Goal: Task Accomplishment & Management: Use online tool/utility

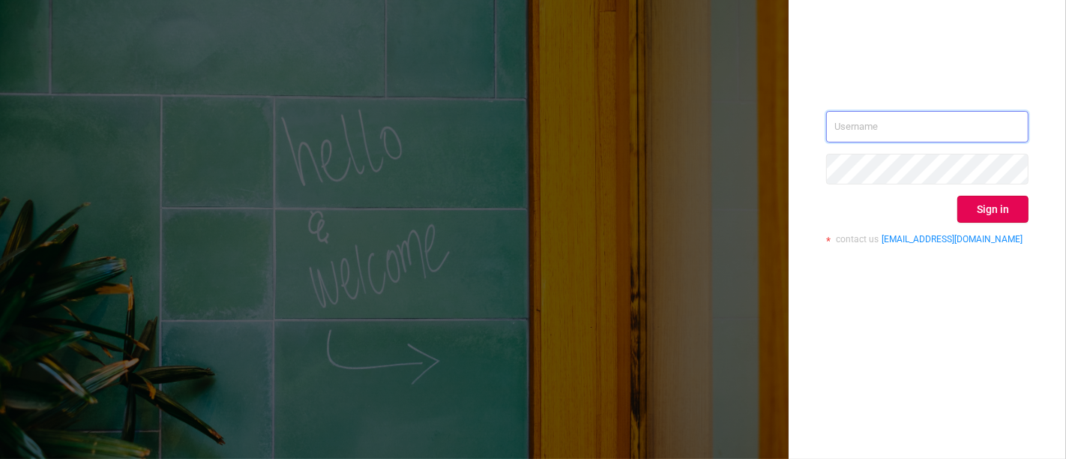
type input "[PERSON_NAME][EMAIL_ADDRESS][DOMAIN_NAME]"
click at [982, 193] on div "[EMAIL_ADDRESS][DOMAIN_NAME] Sign in contact us [EMAIL_ADDRESS][DOMAIN_NAME]" at bounding box center [927, 183] width 202 height 145
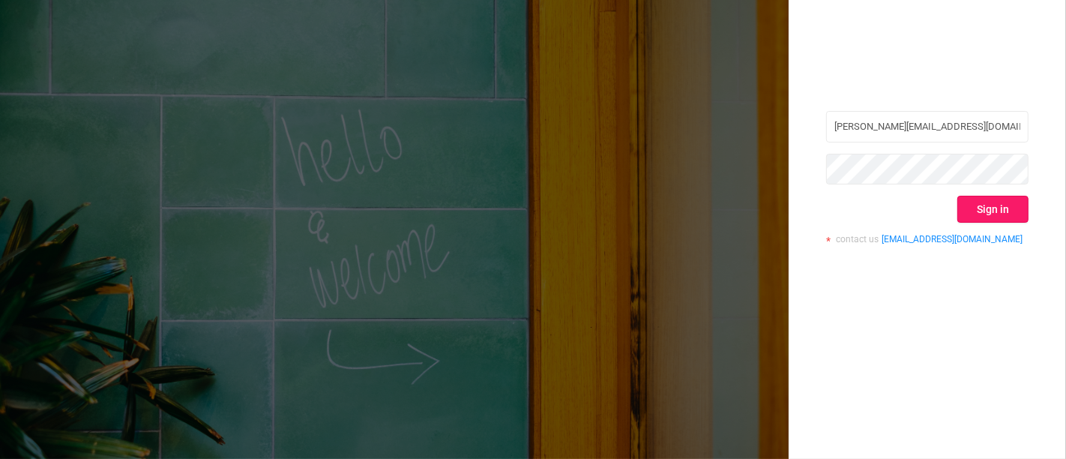
click at [988, 215] on button "Sign in" at bounding box center [993, 209] width 71 height 27
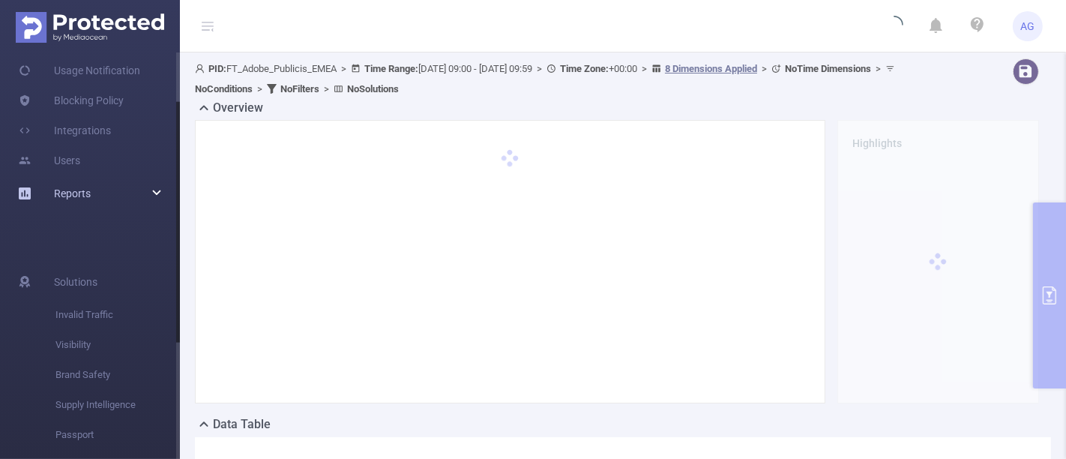
click at [107, 202] on div "Reports" at bounding box center [90, 193] width 180 height 30
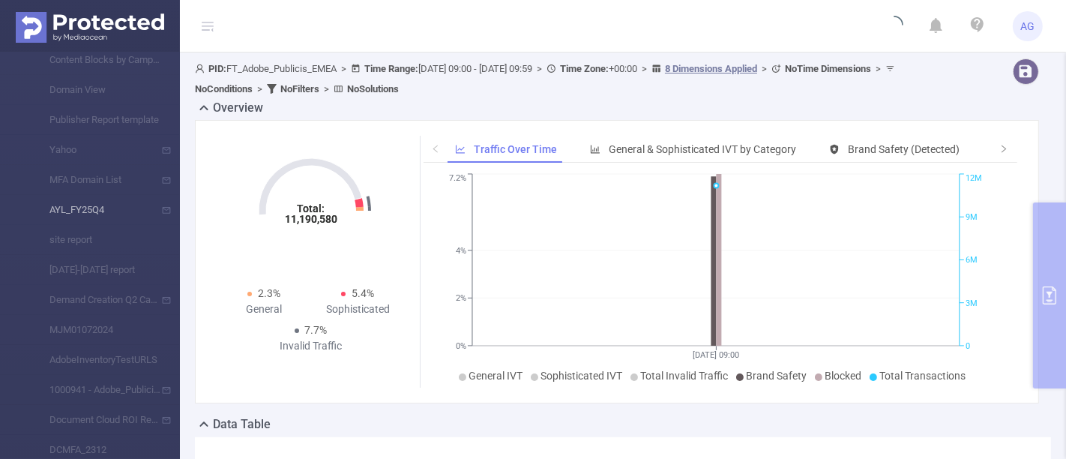
click at [107, 207] on li "AYL_FY25Q4" at bounding box center [90, 210] width 180 height 30
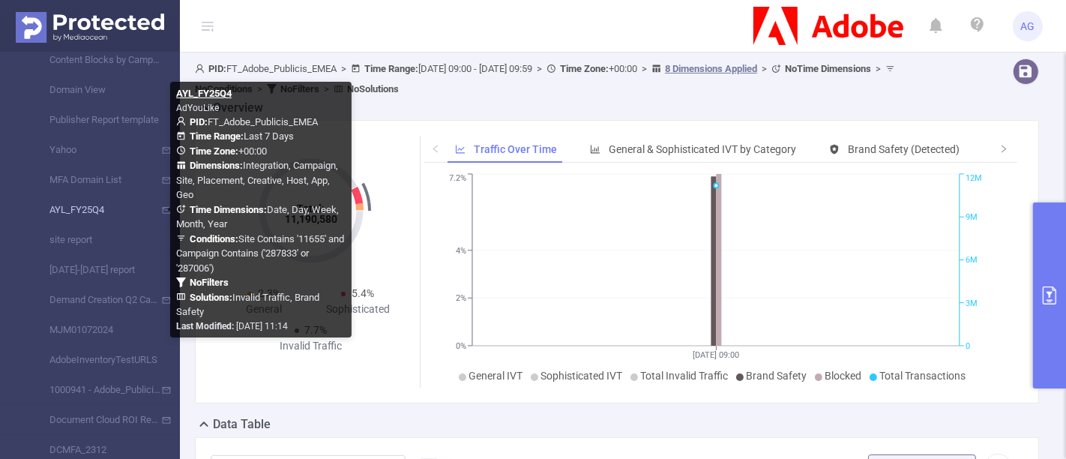
click at [89, 208] on link "AYL_FY25Q4" at bounding box center [96, 210] width 132 height 30
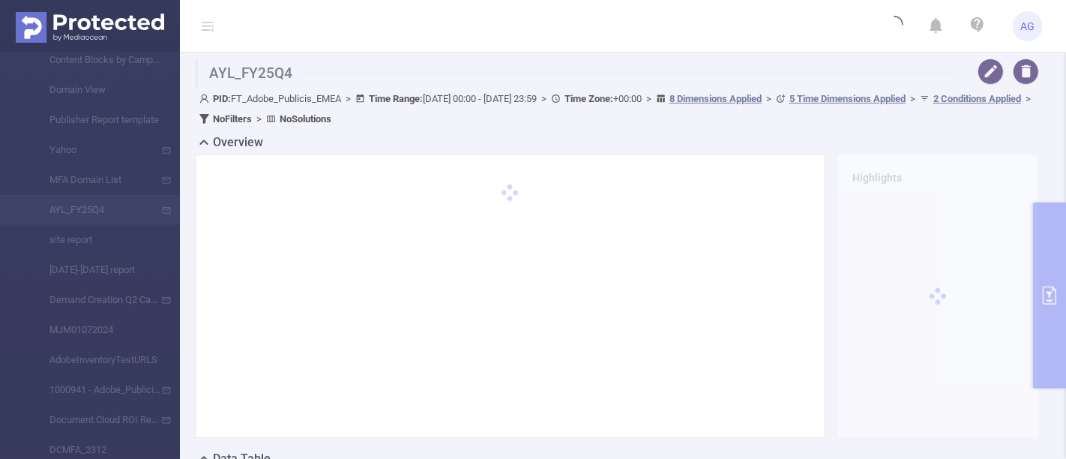
type input "[DATE] 00:00"
type input "[DATE] 23:59"
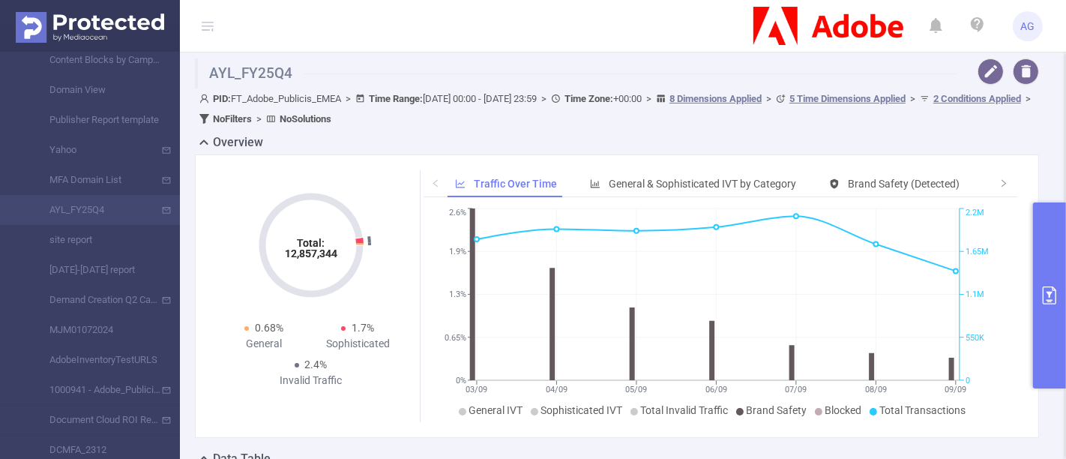
click at [979, 78] on button "button" at bounding box center [991, 71] width 26 height 26
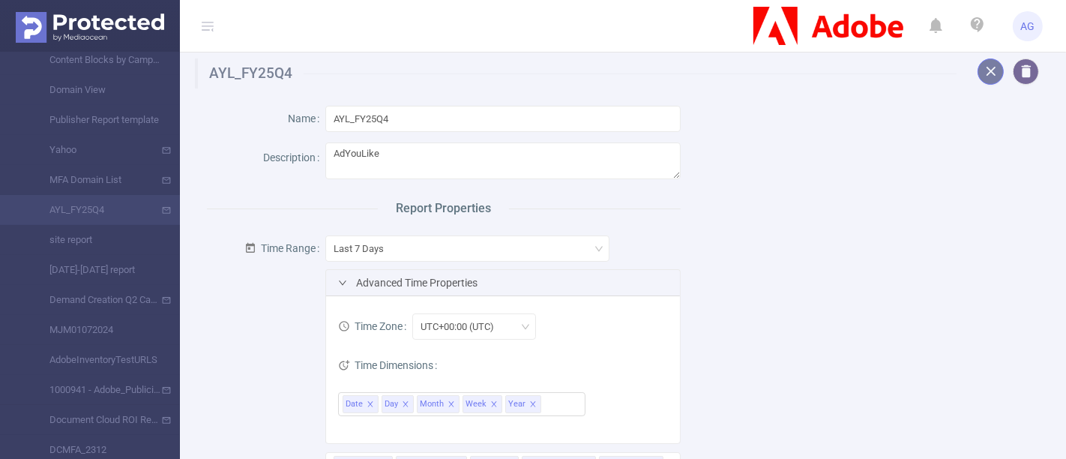
click at [978, 65] on button "button" at bounding box center [991, 71] width 26 height 26
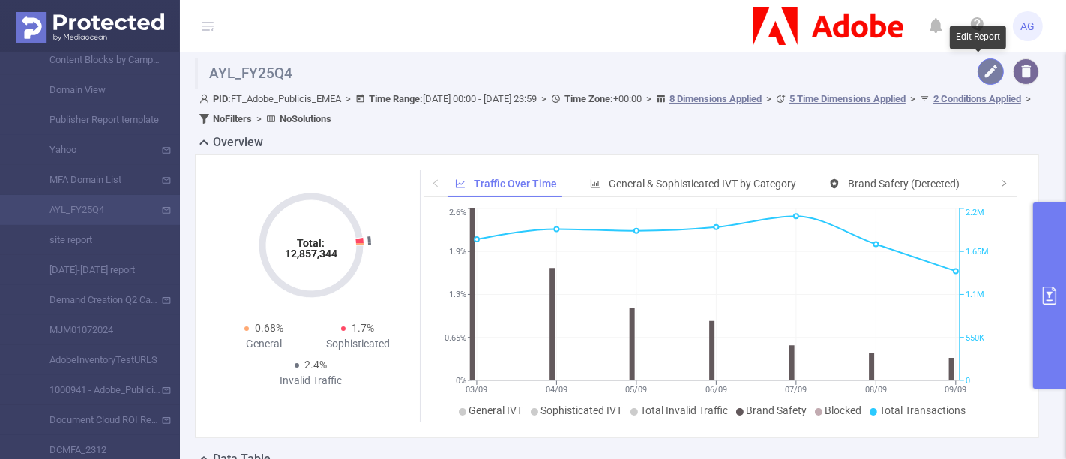
click at [981, 69] on button "button" at bounding box center [991, 71] width 26 height 26
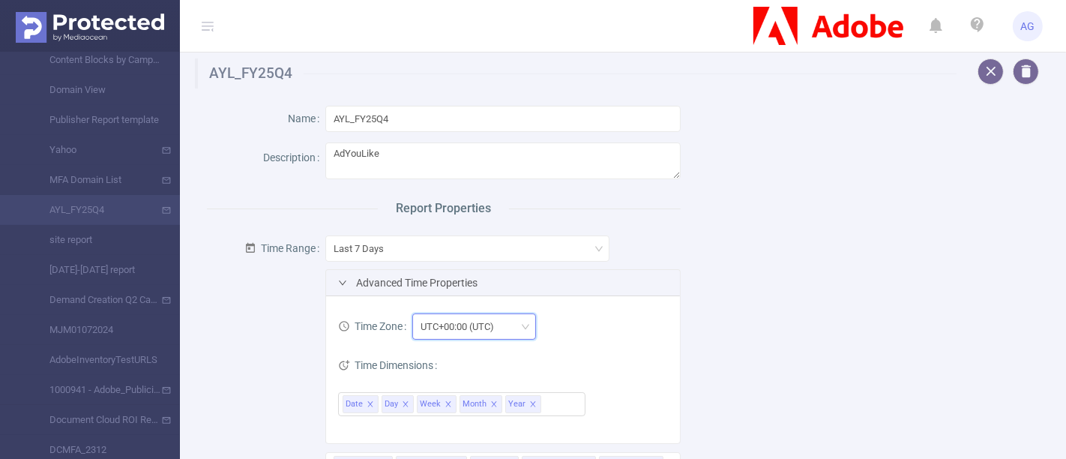
click at [510, 334] on div "UTC+00:00 (UTC)" at bounding box center [474, 326] width 107 height 25
click at [574, 244] on div "Last 7 Days" at bounding box center [468, 248] width 268 height 25
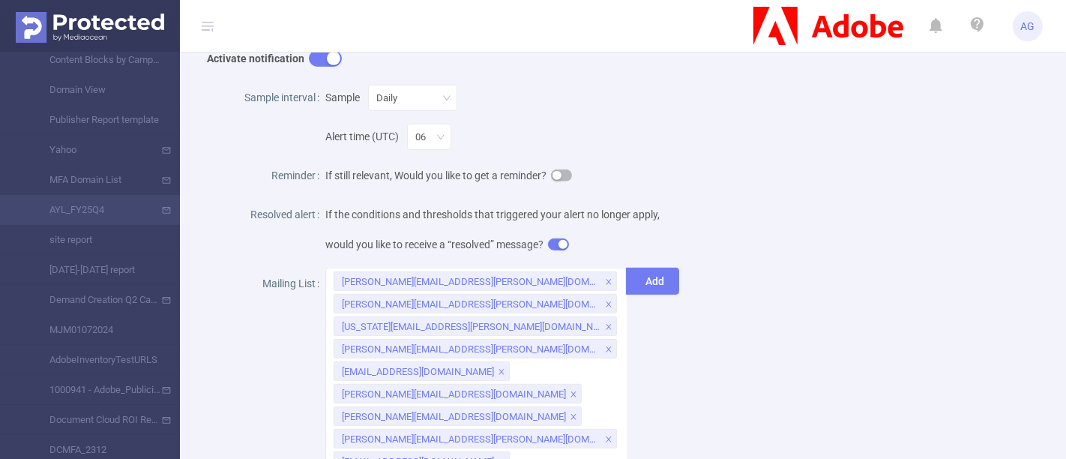
scroll to position [988, 0]
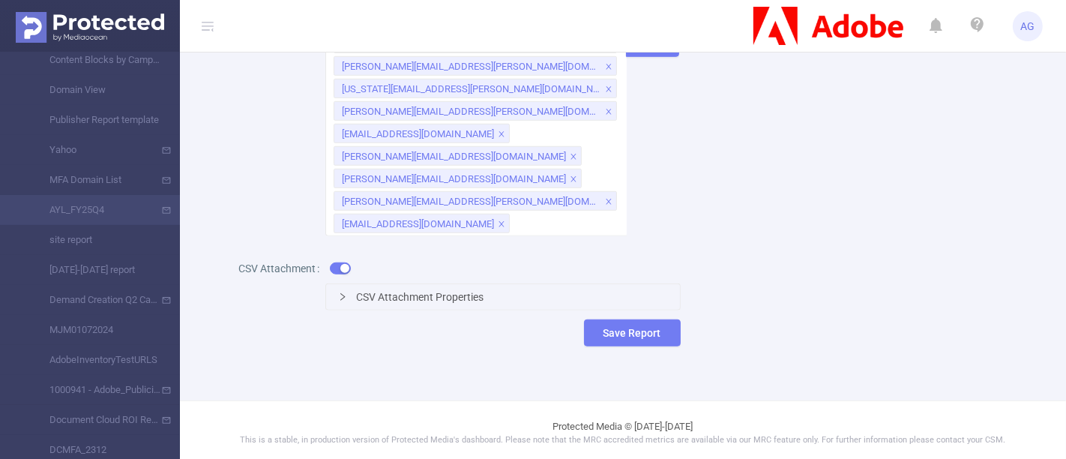
click at [660, 301] on div "CSV Attachment Properties" at bounding box center [503, 296] width 354 height 25
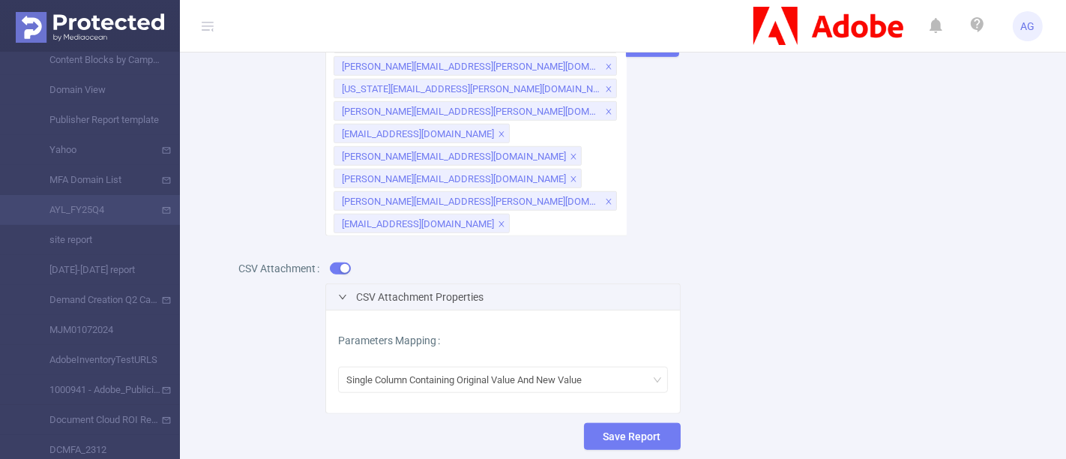
click at [647, 323] on div "Parameters Mapping Single Column Containing Original Value And New Value" at bounding box center [503, 361] width 330 height 78
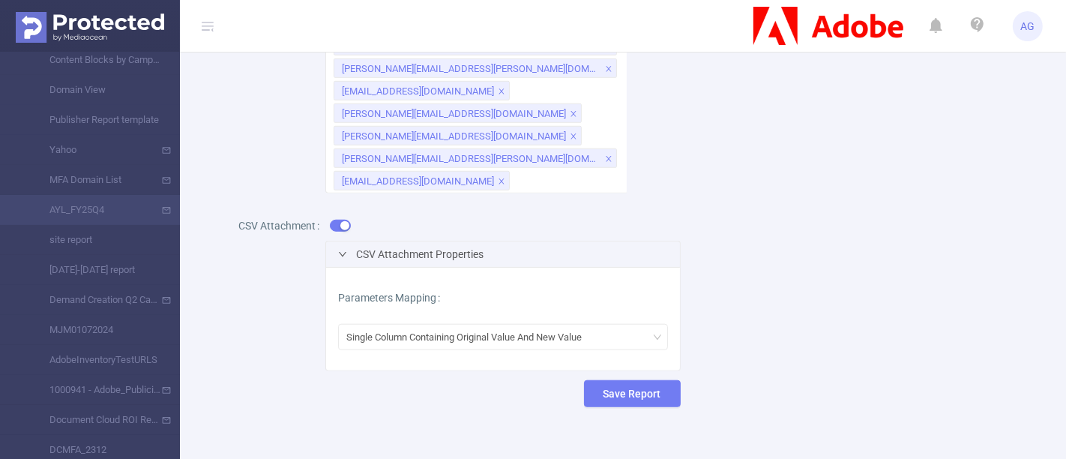
scroll to position [1090, 0]
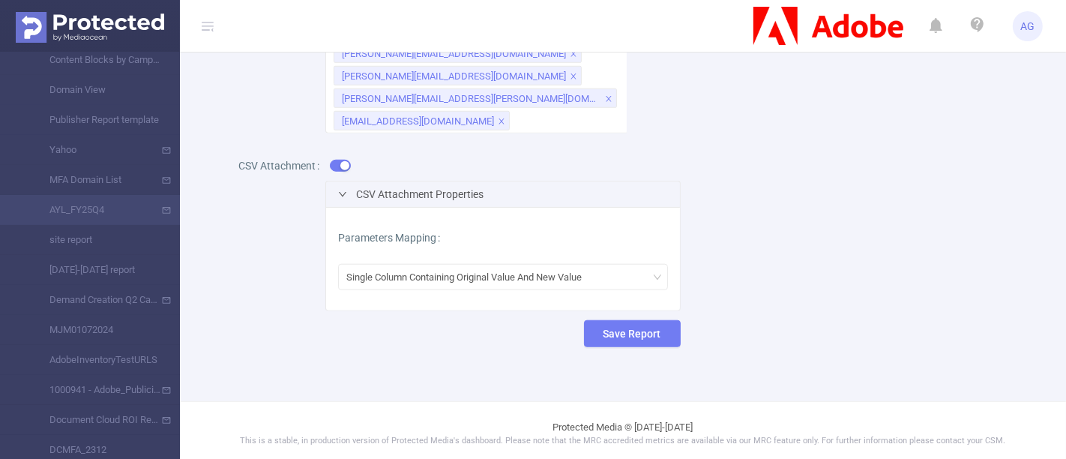
click at [600, 211] on div "Parameters Mapping Single Column Containing Original Value And New Value" at bounding box center [503, 259] width 354 height 103
click at [439, 234] on label "Parameters Mapping" at bounding box center [392, 238] width 108 height 12
click at [331, 194] on div "CSV Attachment Properties" at bounding box center [503, 193] width 354 height 25
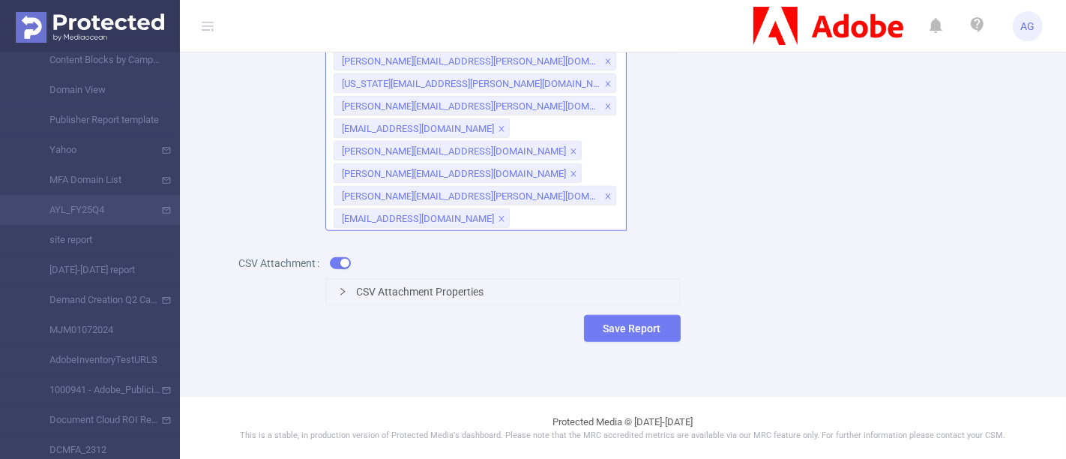
scroll to position [988, 0]
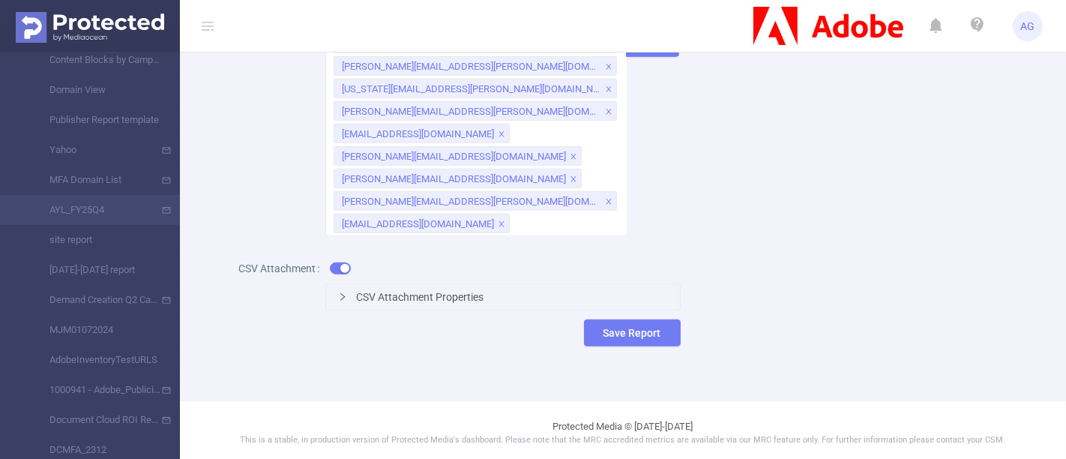
click at [610, 311] on div "CSV Attachment Properties Parameters Mapping Single Column Containing Original …" at bounding box center [502, 284] width 355 height 69
click at [634, 319] on button "Save Report" at bounding box center [632, 332] width 97 height 27
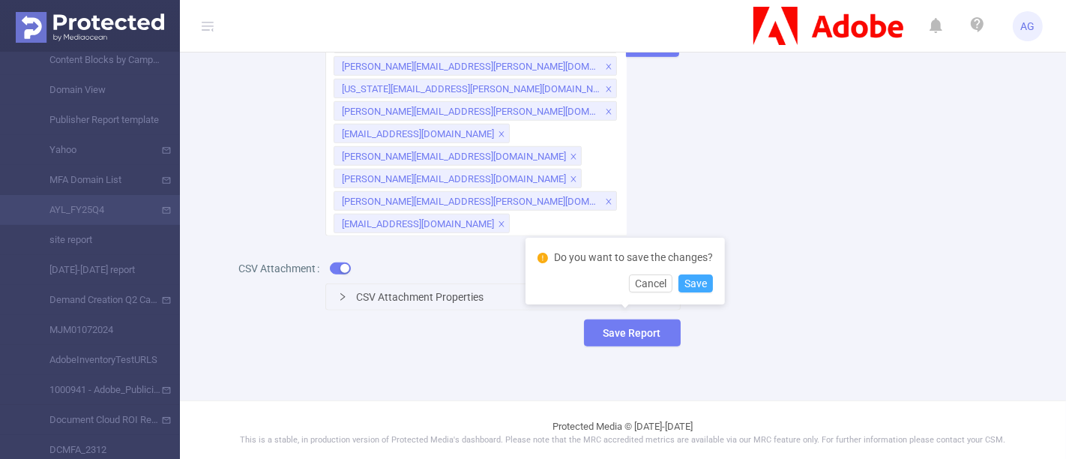
click at [708, 279] on button "Save" at bounding box center [696, 283] width 34 height 18
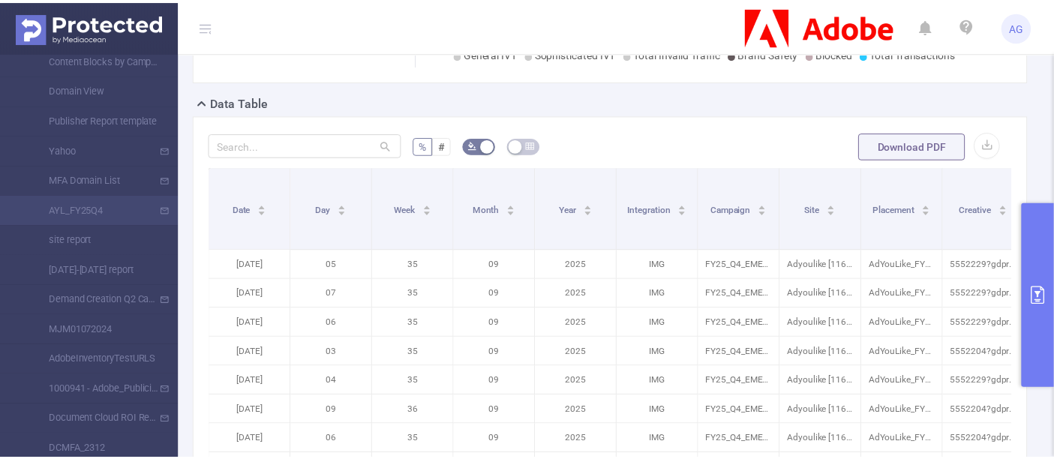
scroll to position [0, 0]
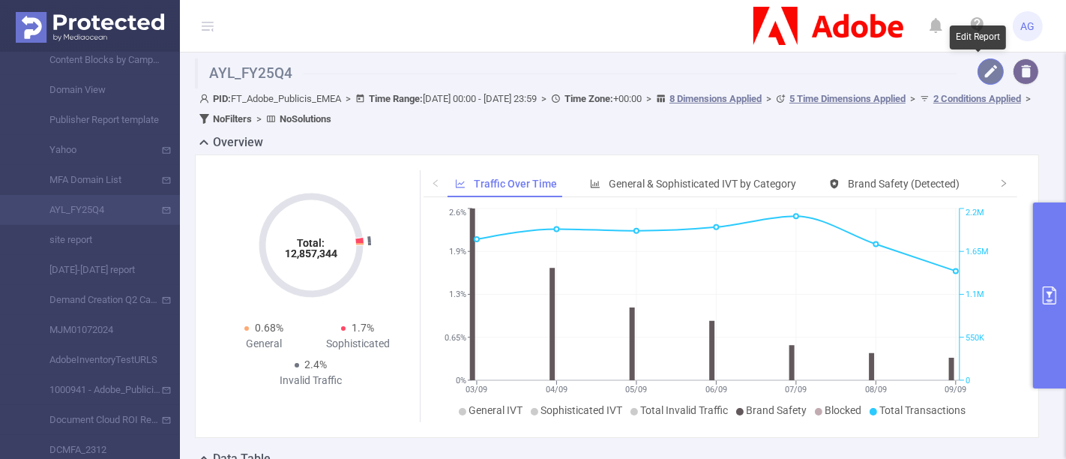
click at [985, 67] on button "button" at bounding box center [991, 71] width 26 height 26
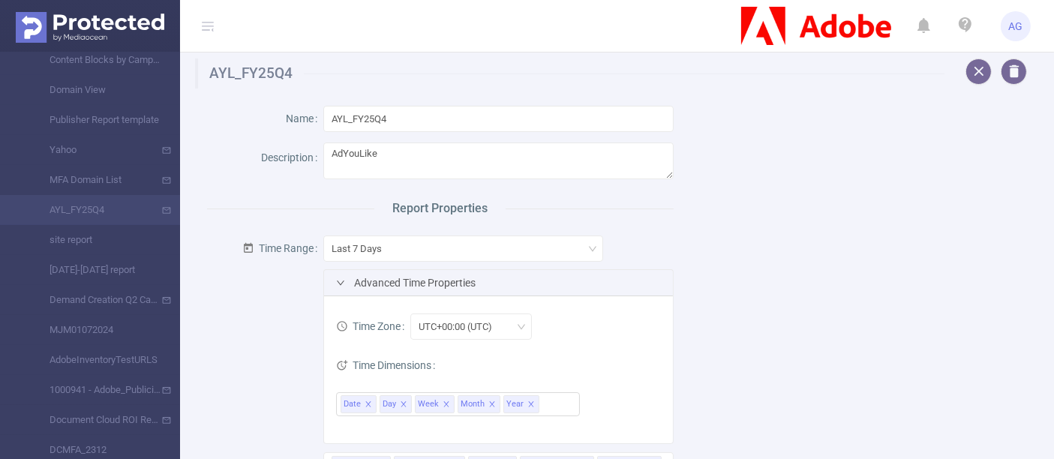
click at [422, 281] on div "Advanced Time Properties" at bounding box center [498, 282] width 348 height 25
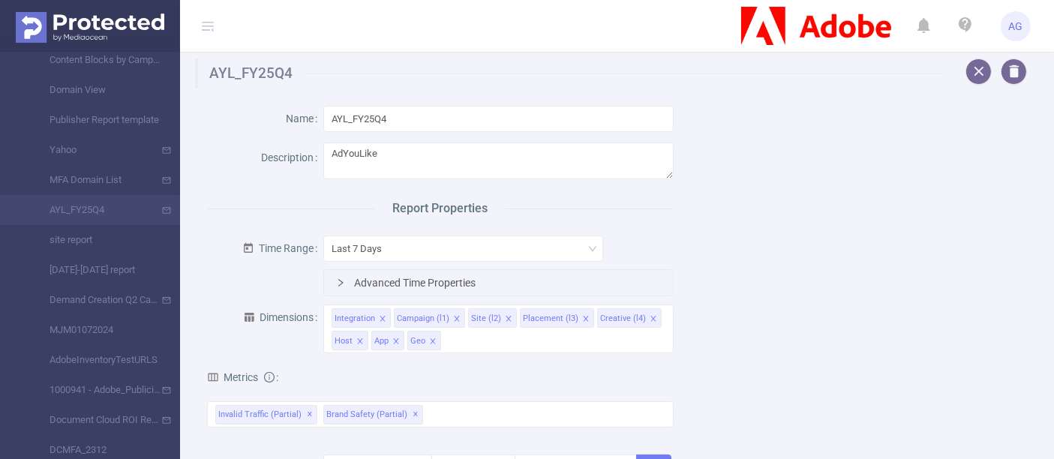
click at [422, 281] on div "Advanced Time Properties" at bounding box center [498, 282] width 348 height 25
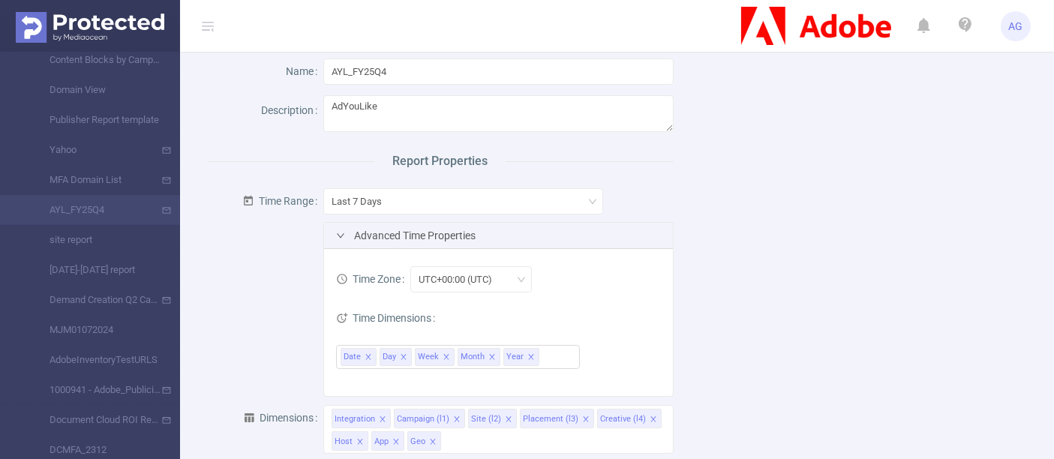
scroll to position [83, 0]
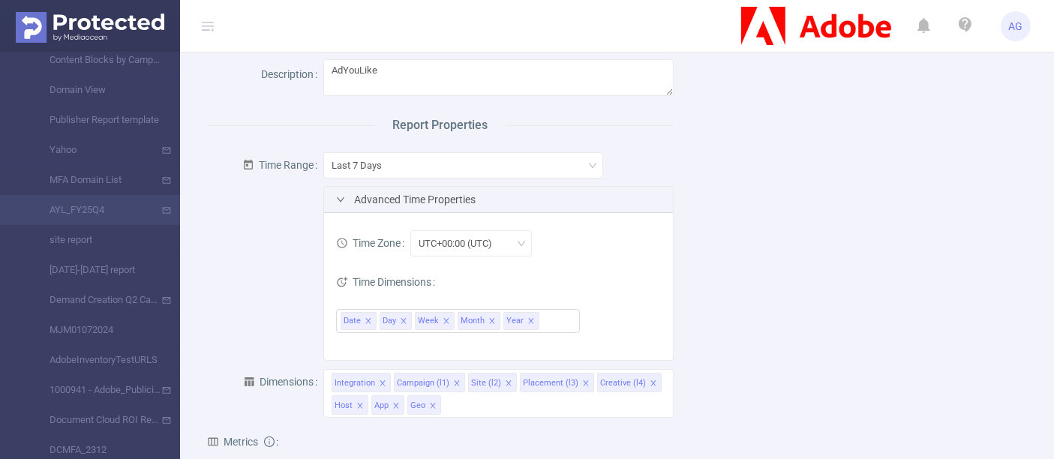
click at [433, 178] on div "Last 7 Days" at bounding box center [497, 165] width 349 height 30
click at [436, 161] on div "Last 7 Days" at bounding box center [462, 165] width 263 height 25
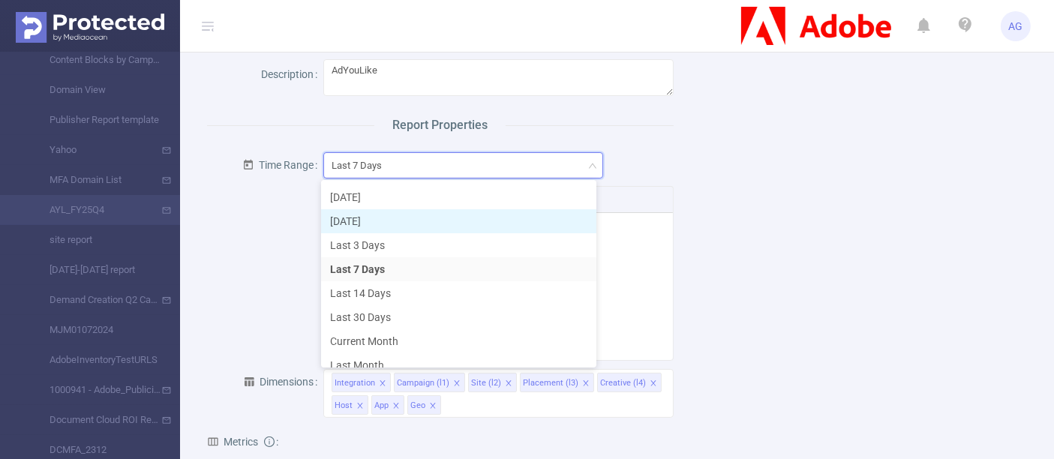
scroll to position [34, 0]
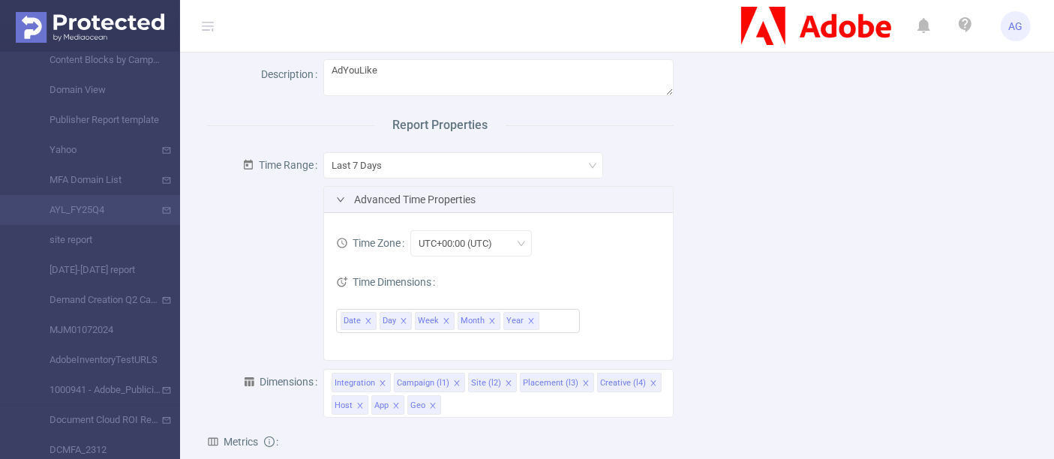
click at [420, 277] on span "Time Dimensions" at bounding box center [383, 282] width 95 height 12
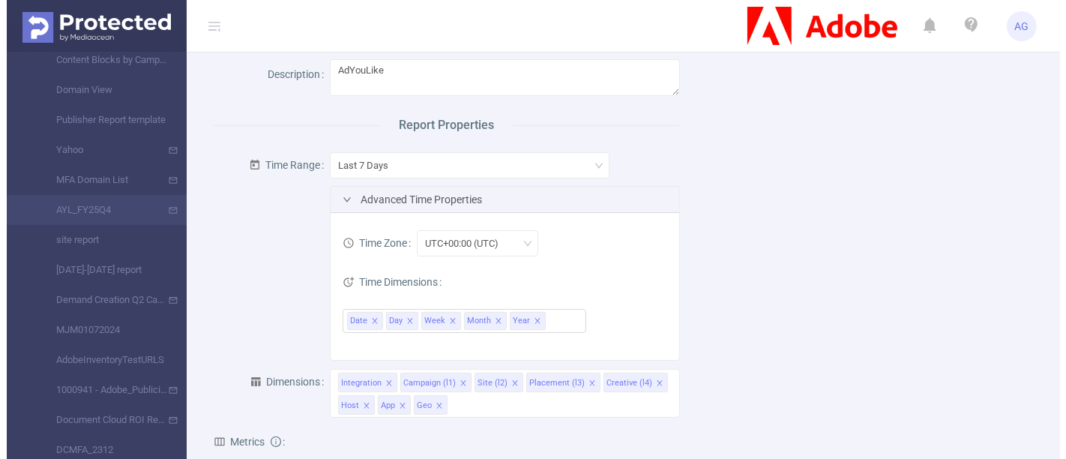
scroll to position [0, 0]
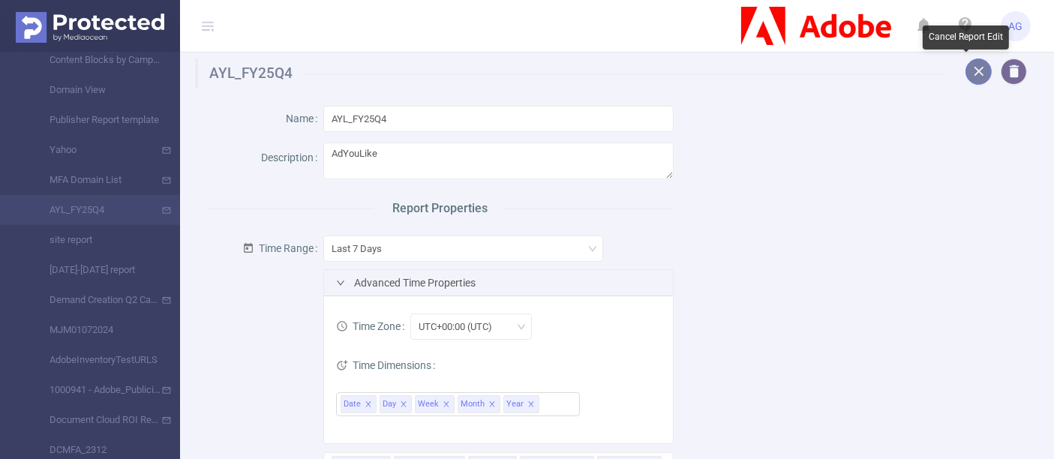
click at [965, 67] on button "button" at bounding box center [978, 71] width 26 height 26
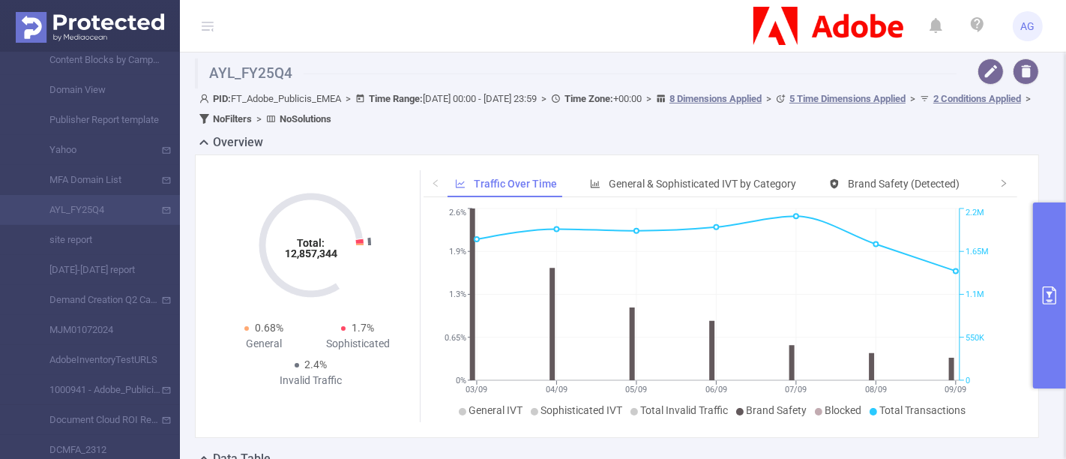
click at [525, 104] on div "PID: FT_Adobe_Publicis_EMEA > Time Range: [DATE] 00:00 - [DATE] 23:59 > Time Zo…" at bounding box center [619, 108] width 840 height 40
click at [551, 100] on span ">" at bounding box center [544, 98] width 14 height 11
click at [410, 99] on b "Time Range:" at bounding box center [396, 98] width 54 height 11
click at [316, 99] on span "PID: FT_Adobe_Publicis_EMEA > Time Range: [DATE] 00:00 - [DATE] 23:59 > Time Zo…" at bounding box center [617, 108] width 836 height 31
click at [1041, 307] on button "primary" at bounding box center [1049, 295] width 33 height 186
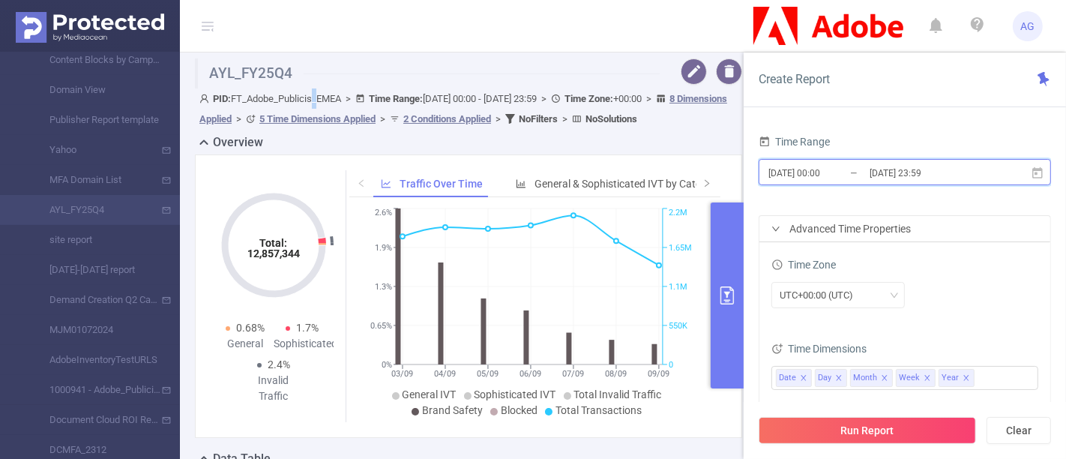
click at [1039, 178] on icon at bounding box center [1037, 172] width 13 height 13
click at [558, 44] on header "AG" at bounding box center [533, 26] width 1066 height 52
click at [777, 219] on div "Advanced Time Properties" at bounding box center [905, 228] width 291 height 25
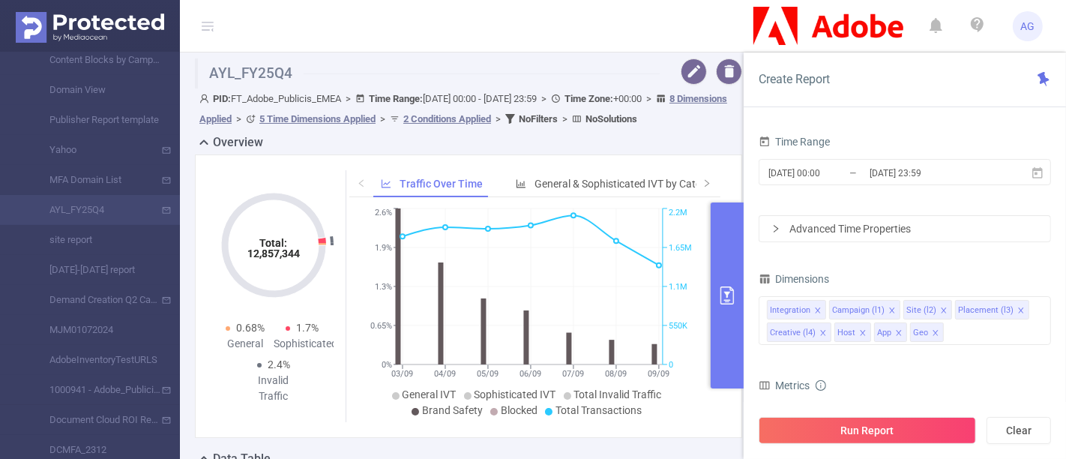
click at [777, 219] on div "Advanced Time Properties" at bounding box center [905, 228] width 291 height 25
